Goal: Navigation & Orientation: Find specific page/section

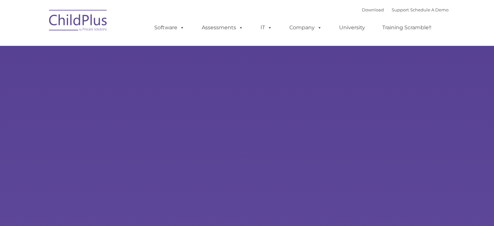
type input ""
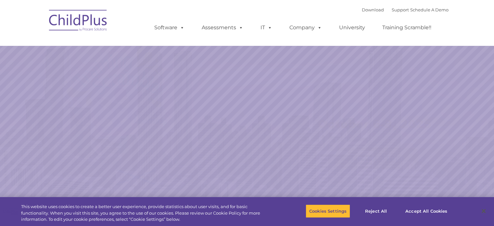
select select "MEDIUM"
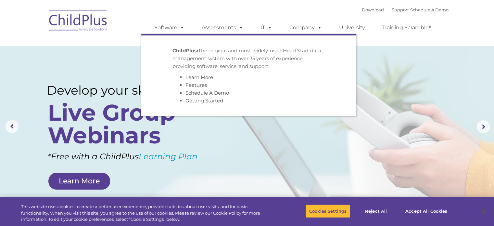
click at [100, 18] on img at bounding box center [78, 21] width 65 height 33
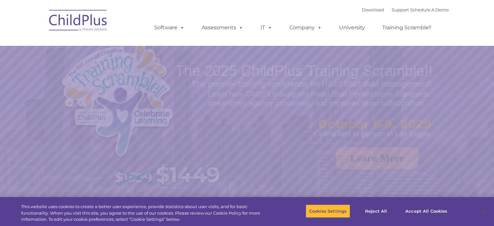
select select "MEDIUM"
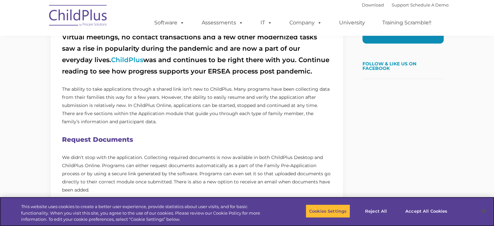
scroll to position [218, 0]
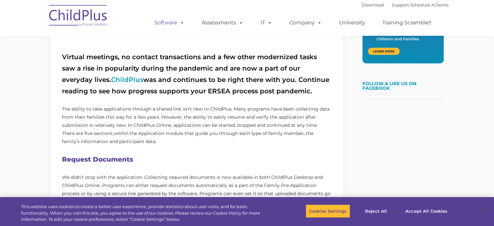
click at [166, 22] on link "Software" at bounding box center [169, 22] width 43 height 13
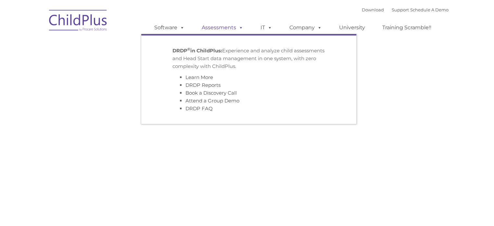
type input ""
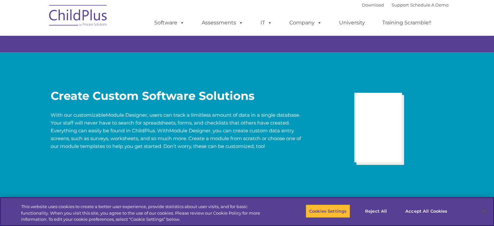
scroll to position [1222, 0]
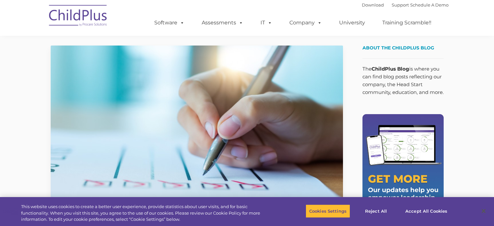
scroll to position [218, 0]
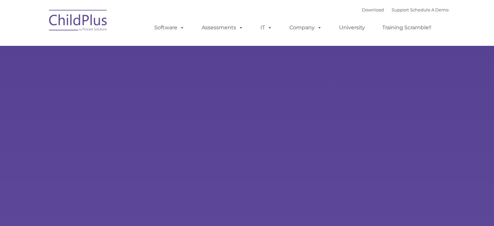
type input ""
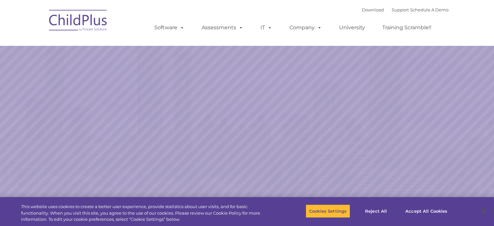
select select "MEDIUM"
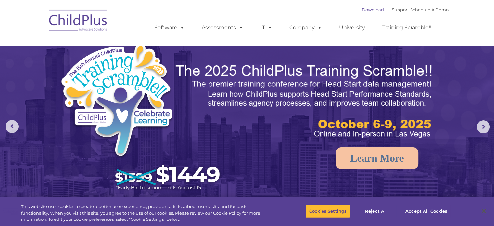
click at [363, 10] on link "Download" at bounding box center [373, 9] width 22 height 5
